Goal: Task Accomplishment & Management: Use online tool/utility

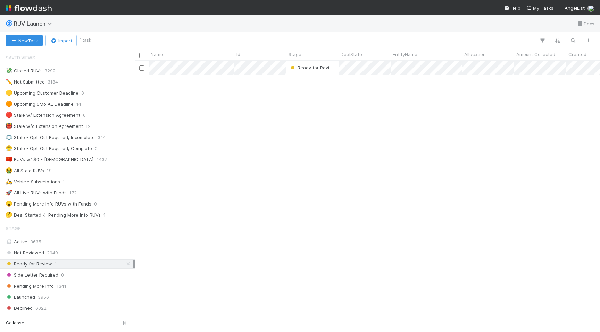
scroll to position [271, 465]
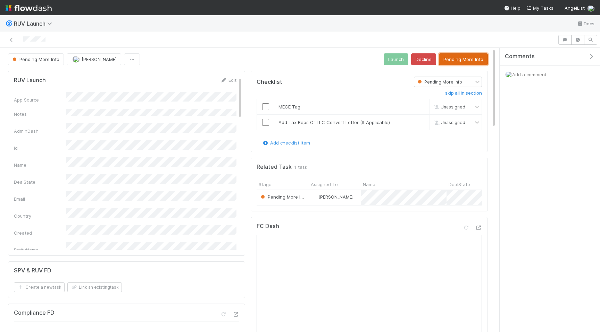
click at [458, 58] on button "Pending More Info" at bounding box center [463, 59] width 49 height 12
click at [10, 40] on icon at bounding box center [11, 40] width 7 height 5
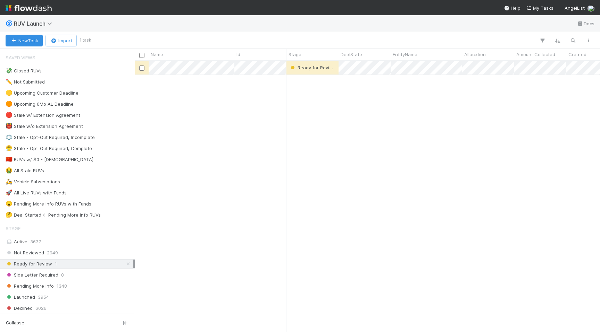
scroll to position [0, 0]
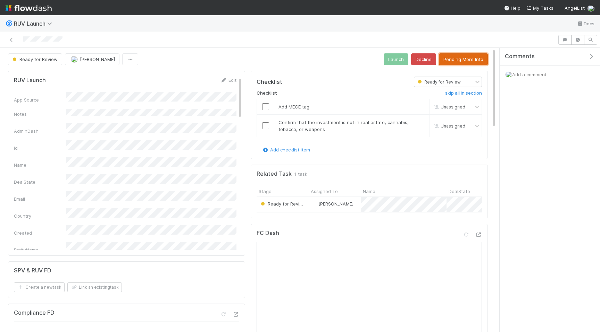
click at [460, 61] on button "Pending More Info" at bounding box center [463, 59] width 49 height 12
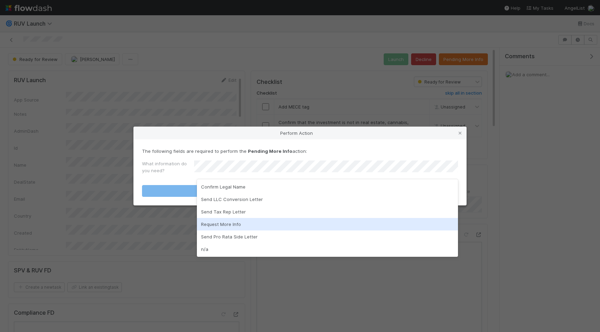
click at [348, 226] on div "Request More Info" at bounding box center [327, 224] width 261 height 12
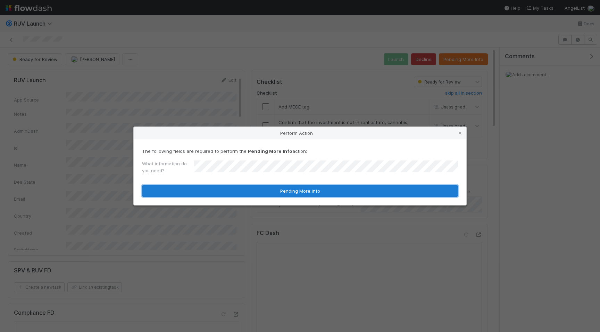
click at [363, 192] on button "Pending More Info" at bounding box center [300, 191] width 316 height 12
